Goal: Task Accomplishment & Management: Manage account settings

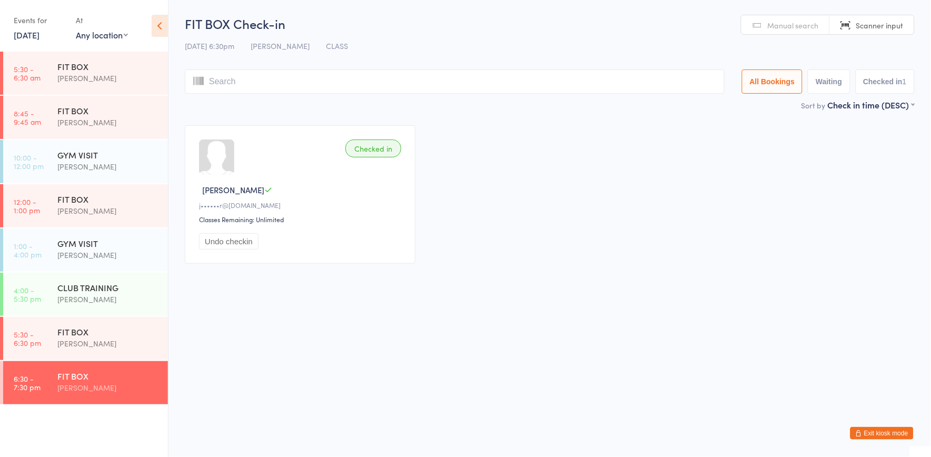
click at [907, 433] on button "Exit kiosk mode" at bounding box center [881, 433] width 63 height 13
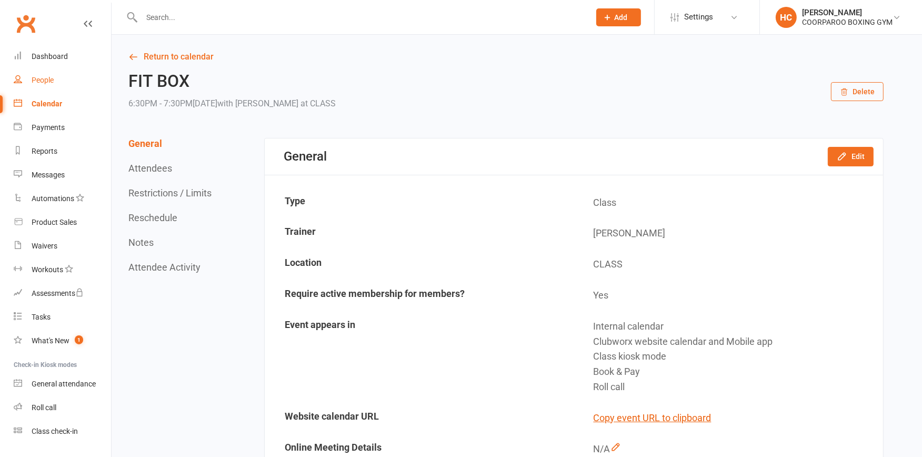
click at [38, 80] on div "People" at bounding box center [43, 80] width 22 height 8
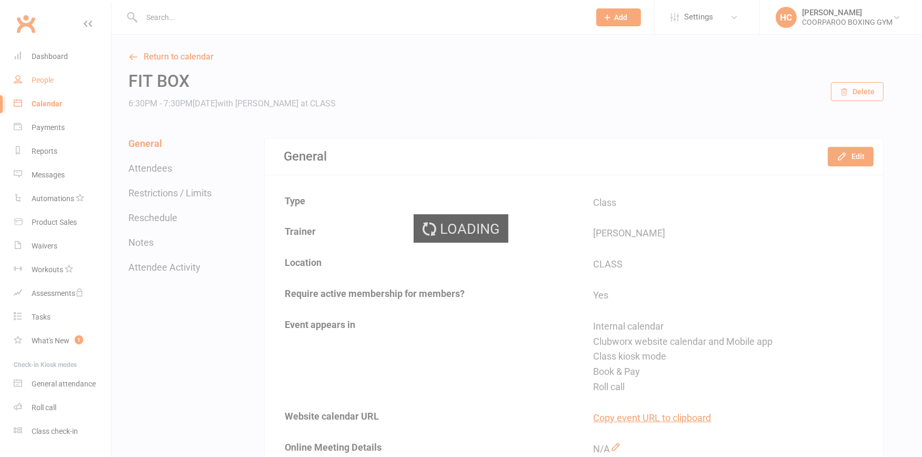
select select "100"
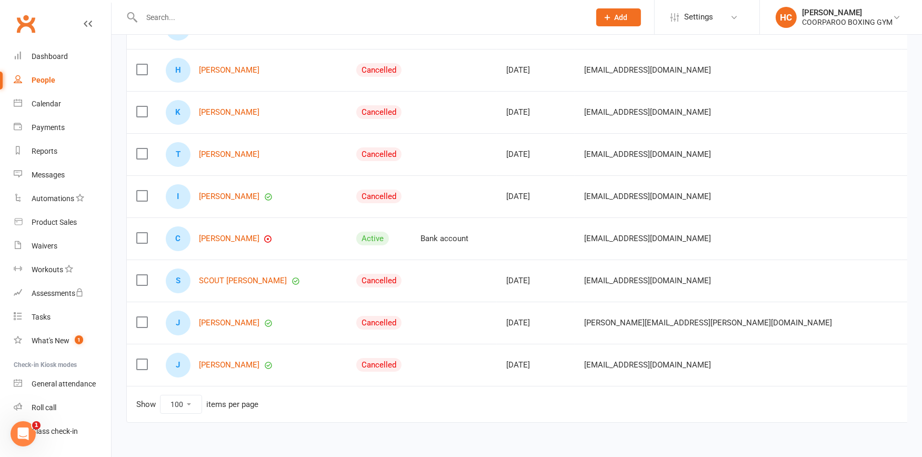
scroll to position [4035, 0]
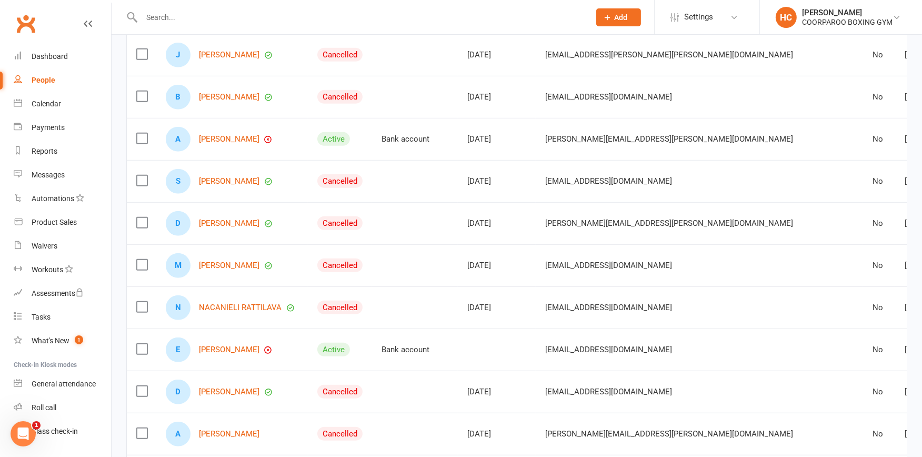
scroll to position [618, 0]
click at [214, 344] on link "ELI READ" at bounding box center [229, 348] width 61 height 9
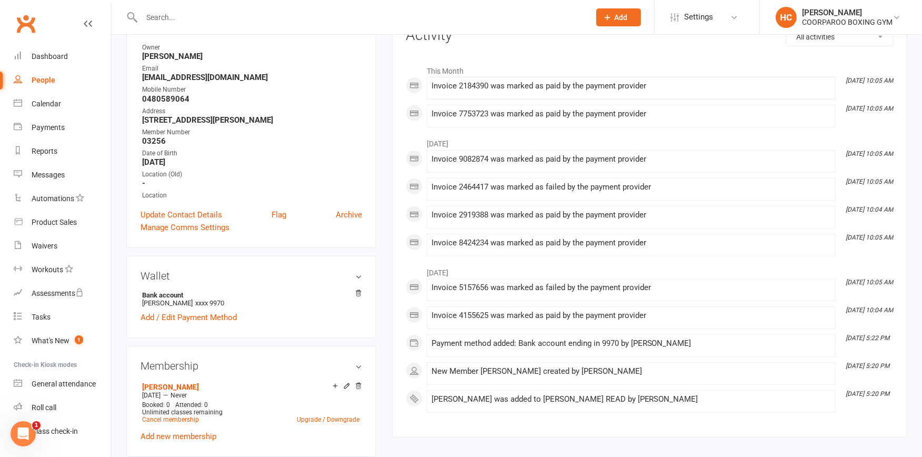
scroll to position [175, 0]
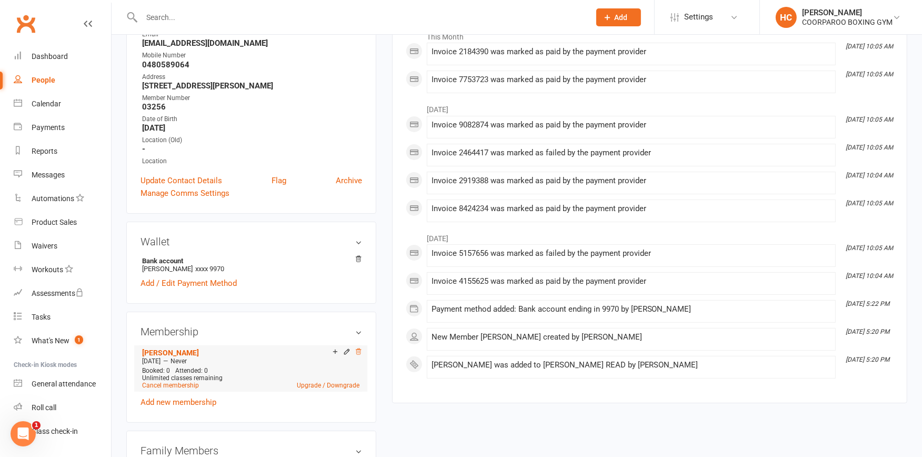
click at [358, 350] on icon at bounding box center [358, 351] width 7 height 7
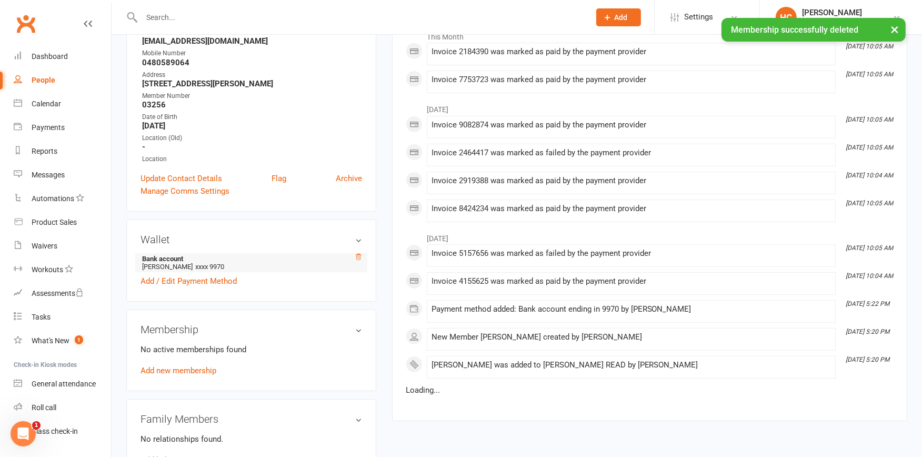
scroll to position [173, 0]
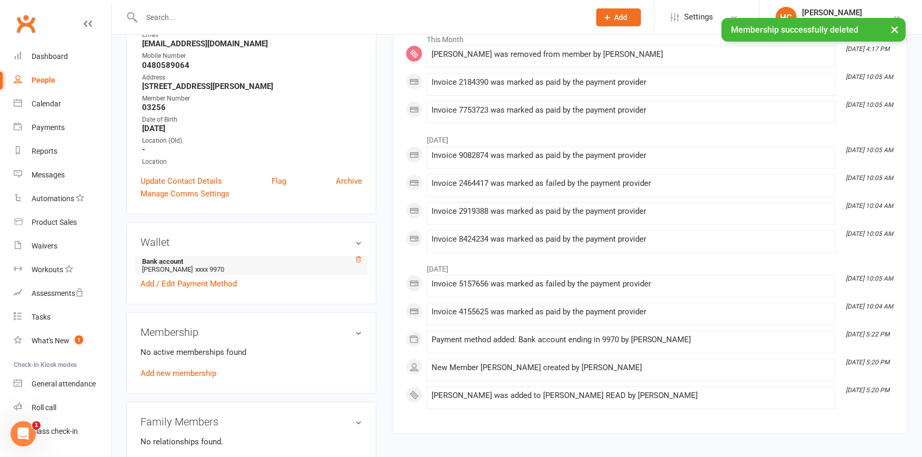
click at [358, 257] on icon at bounding box center [358, 259] width 7 height 7
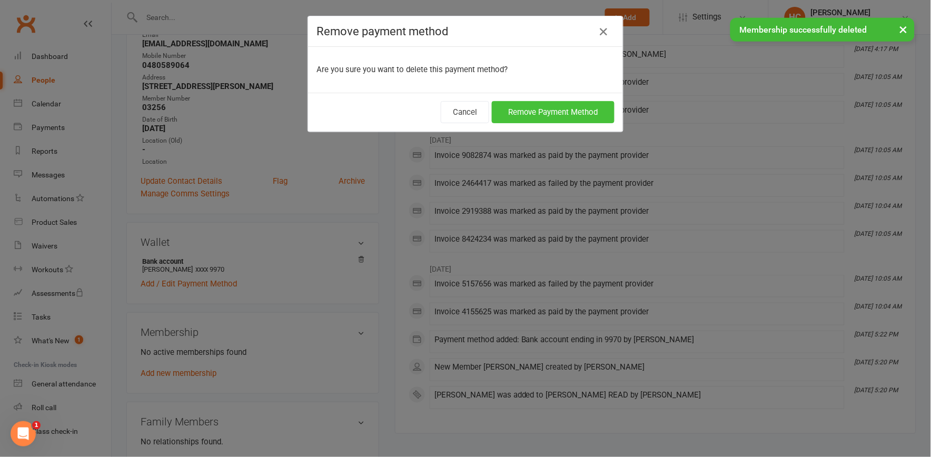
click at [534, 104] on button "Remove Payment Method" at bounding box center [553, 112] width 123 height 22
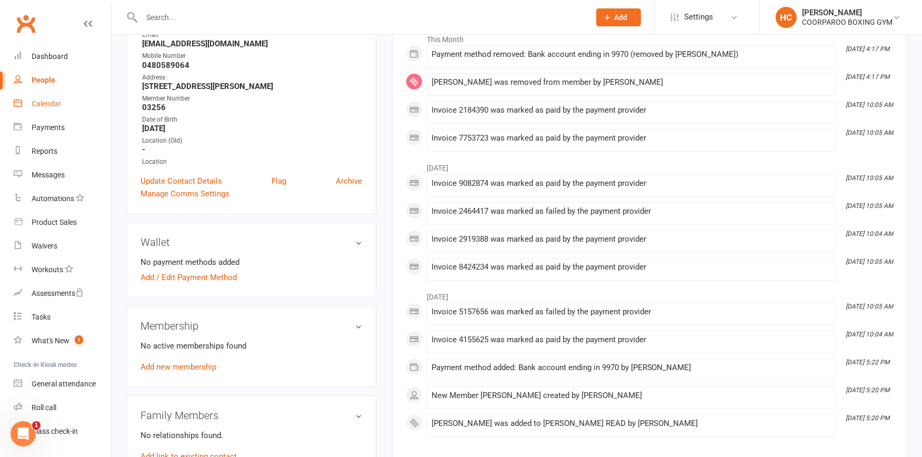
click at [43, 104] on div "Calendar" at bounding box center [46, 103] width 29 height 8
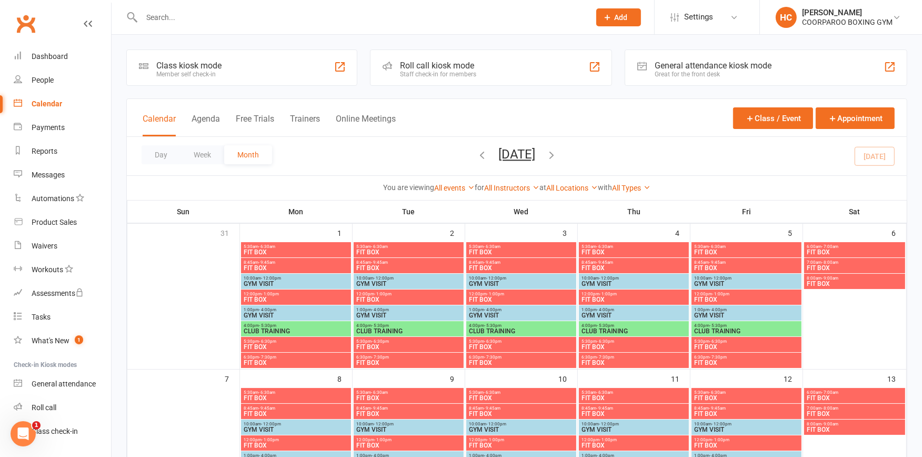
click at [219, 69] on div "Class kiosk mode" at bounding box center [188, 66] width 65 height 10
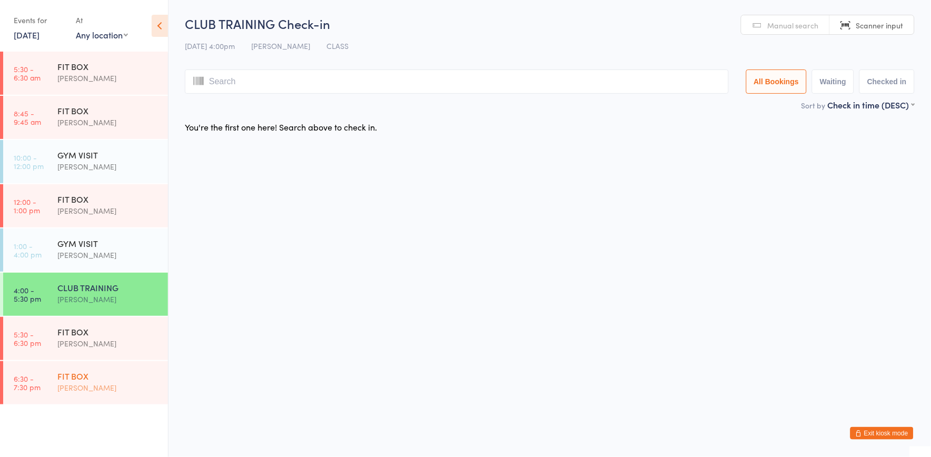
click at [96, 381] on div "FIT BOX" at bounding box center [108, 376] width 102 height 12
